Goal: Transaction & Acquisition: Purchase product/service

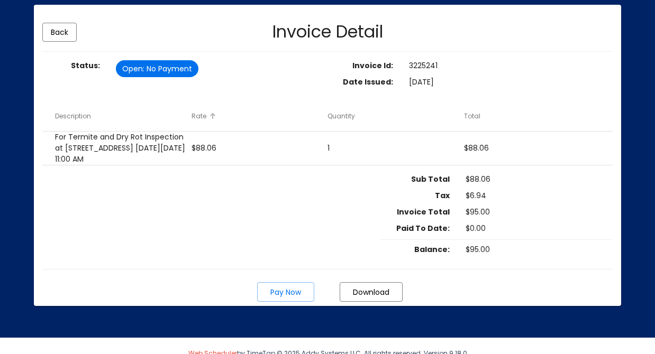
scroll to position [127, 0]
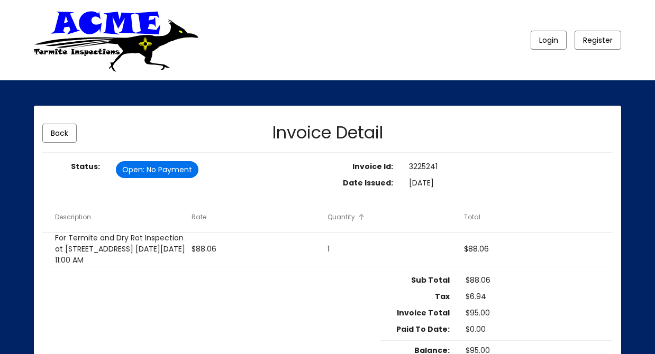
scroll to position [127, 0]
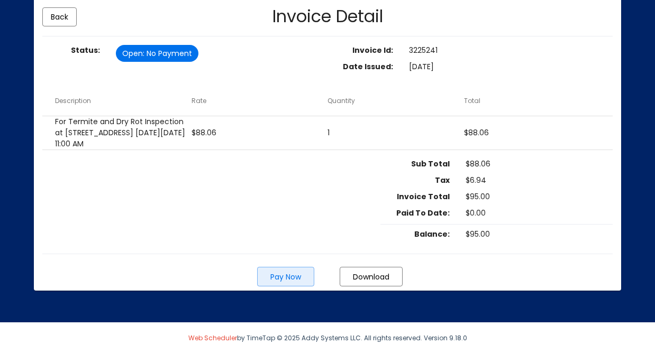
click at [281, 277] on span "Pay Now" at bounding box center [285, 277] width 31 height 11
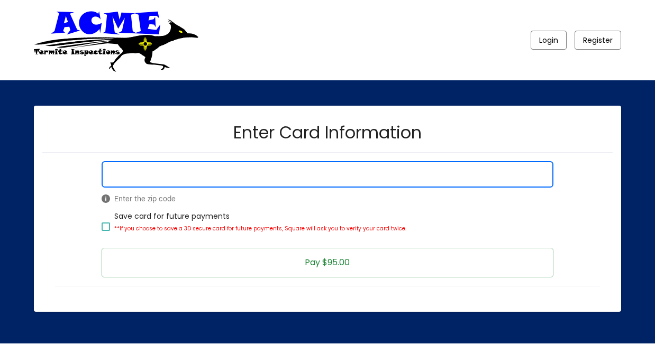
click at [329, 260] on span "Pay $95.00" at bounding box center [327, 263] width 45 height 12
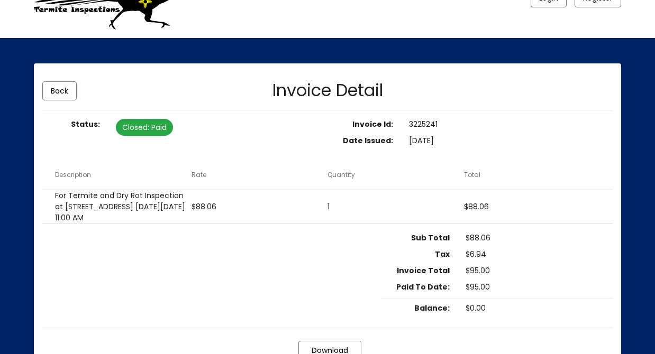
scroll to position [127, 0]
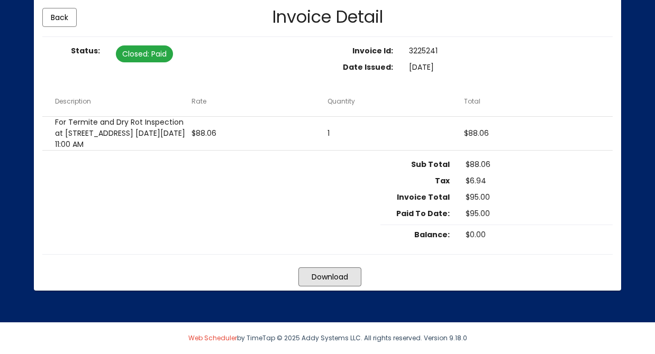
click at [317, 279] on span "Download" at bounding box center [330, 277] width 37 height 11
